Goal: Navigation & Orientation: Find specific page/section

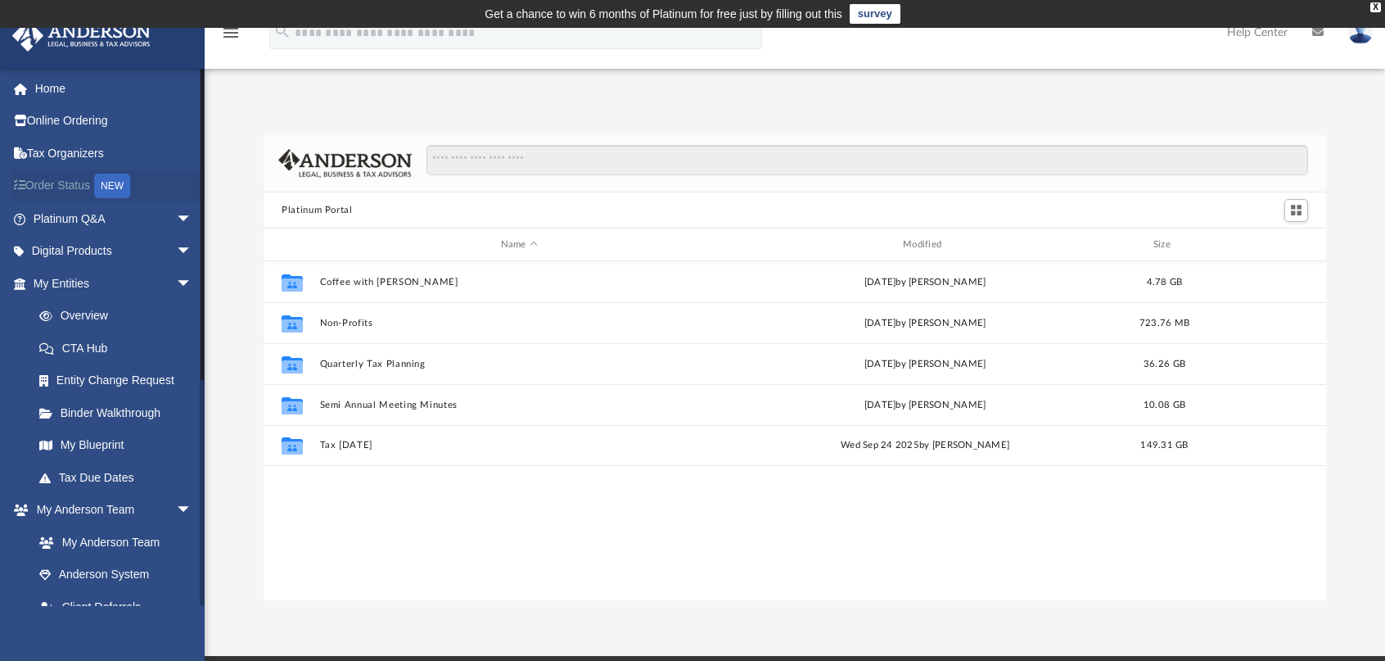
click at [89, 183] on link "Order Status NEW" at bounding box center [113, 186] width 205 height 34
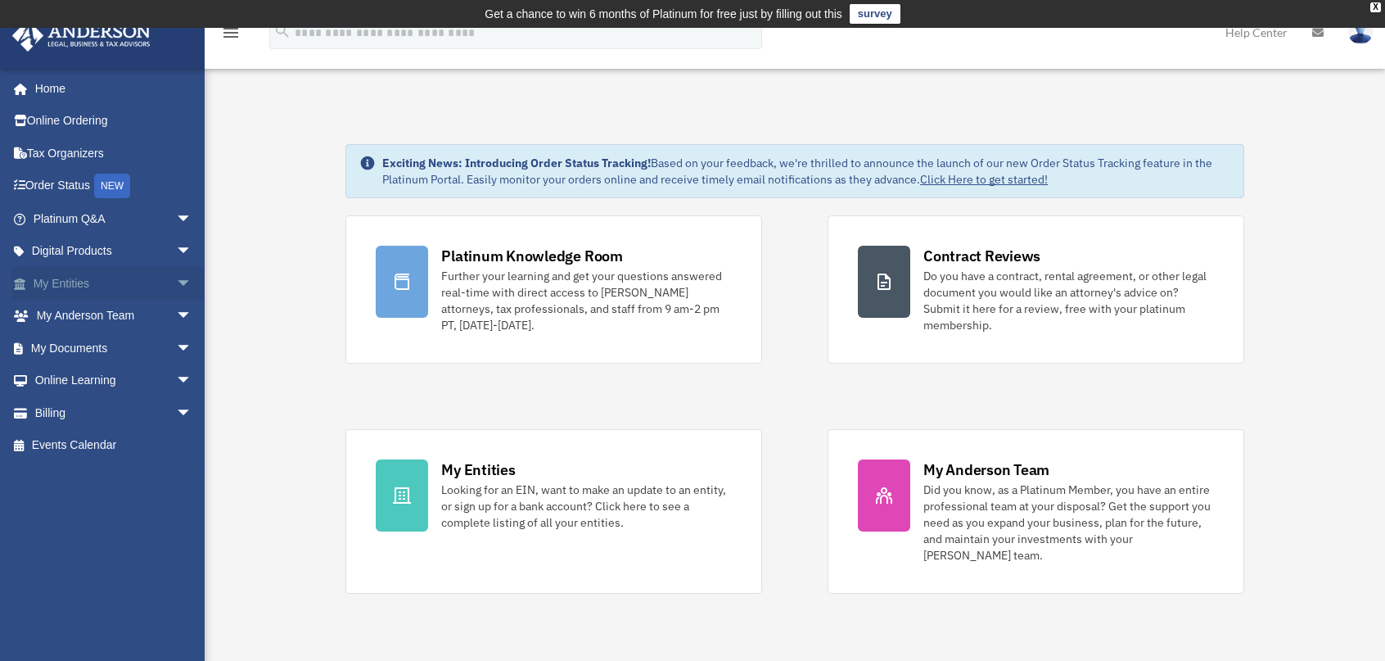
click at [79, 282] on link "My Entities arrow_drop_down" at bounding box center [113, 283] width 205 height 33
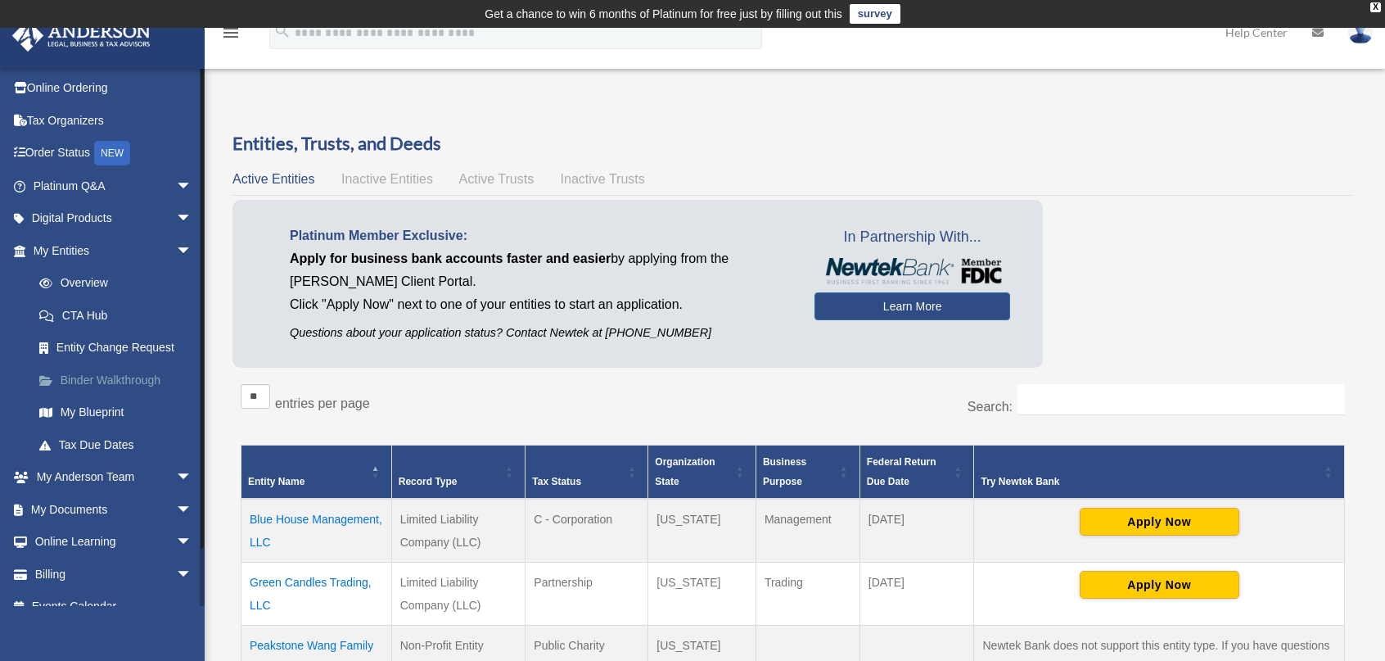
scroll to position [52, 0]
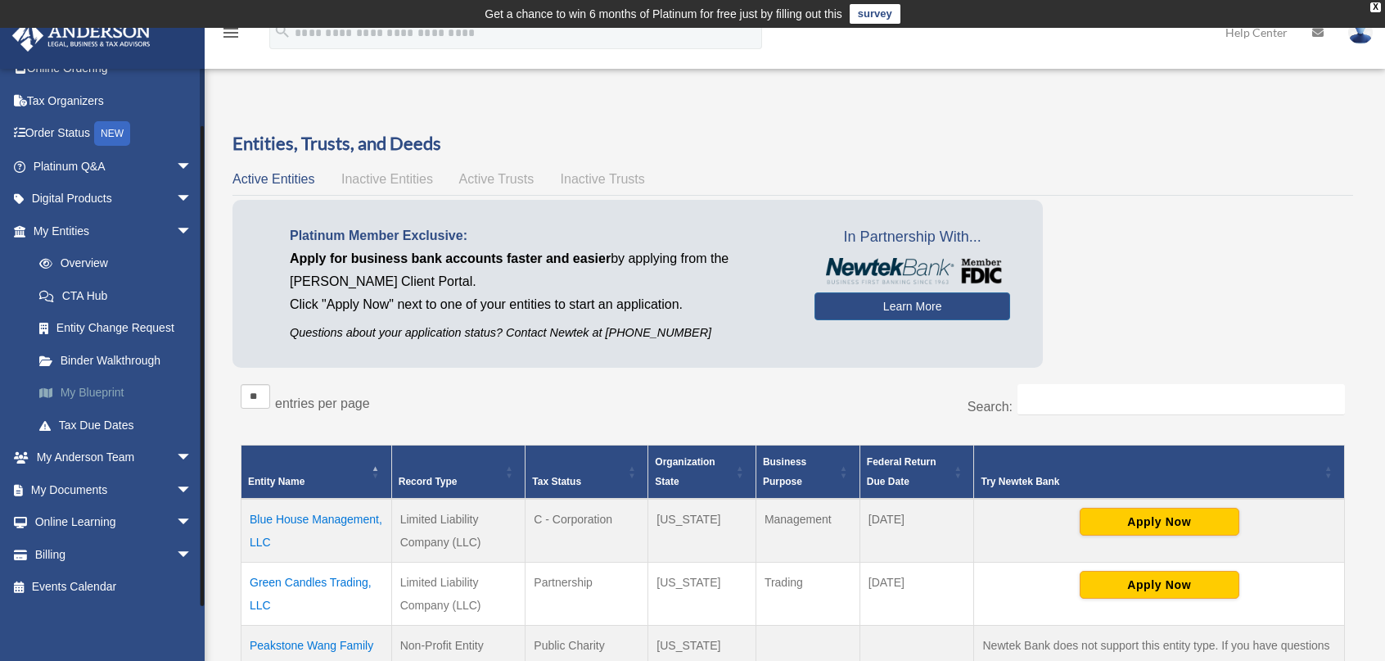
click at [97, 390] on link "My Blueprint" at bounding box center [120, 393] width 194 height 33
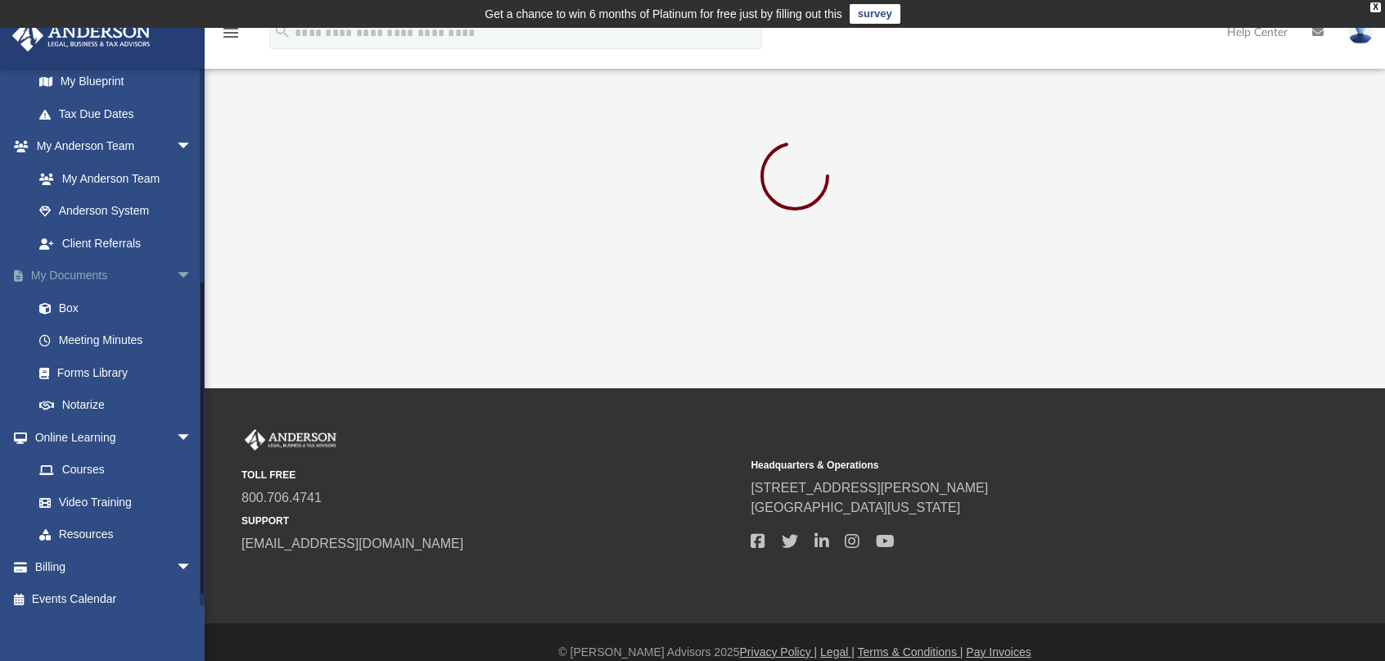
scroll to position [376, 0]
